Goal: Find specific page/section: Find specific page/section

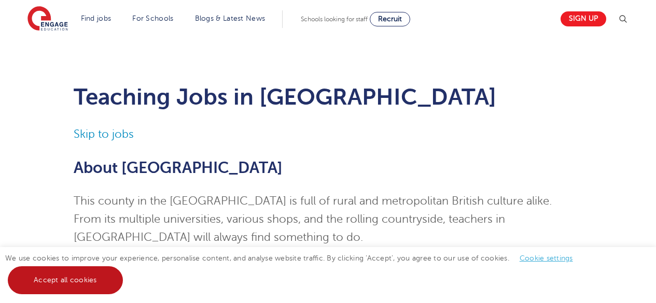
scroll to position [71, 0]
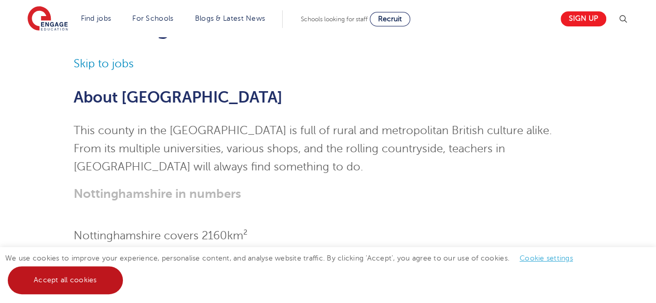
click at [82, 279] on link "Accept all cookies" at bounding box center [65, 280] width 115 height 28
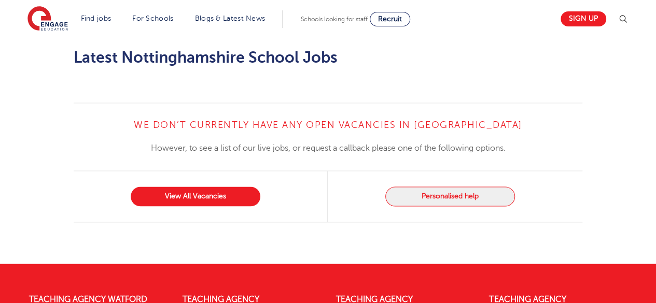
scroll to position [753, 0]
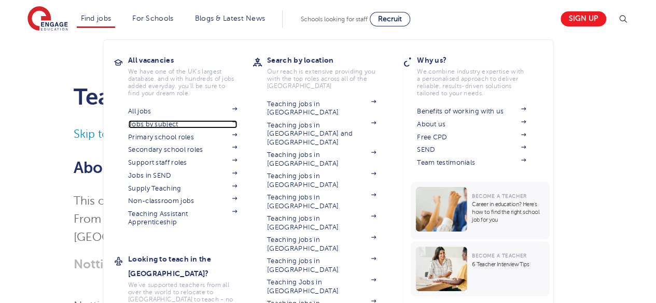
click at [170, 123] on link "Jobs by subject" at bounding box center [182, 124] width 109 height 8
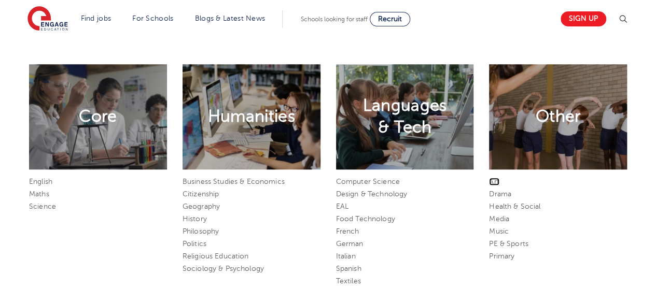
click at [493, 183] on link "Art" at bounding box center [494, 182] width 10 height 8
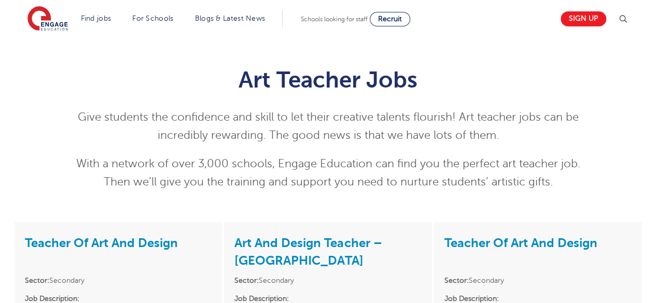
scroll to position [19, 0]
